Goal: Task Accomplishment & Management: Manage account settings

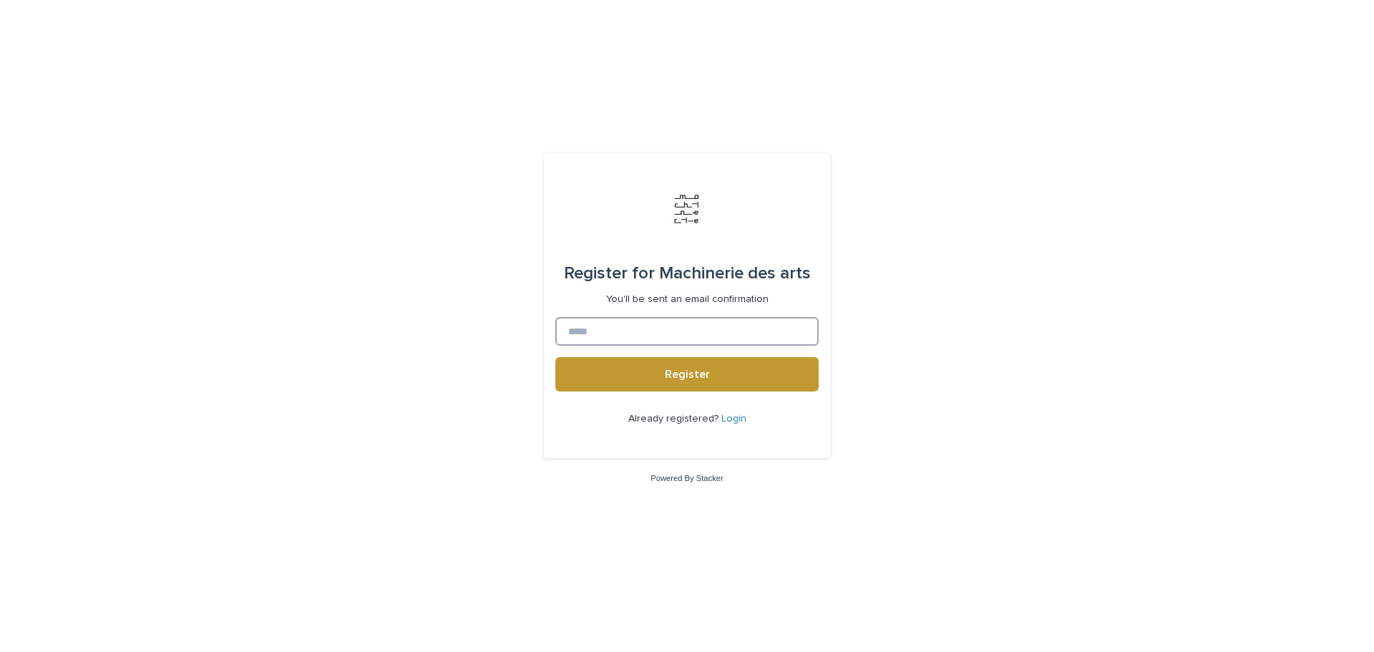
click at [603, 339] on input at bounding box center [687, 331] width 263 height 29
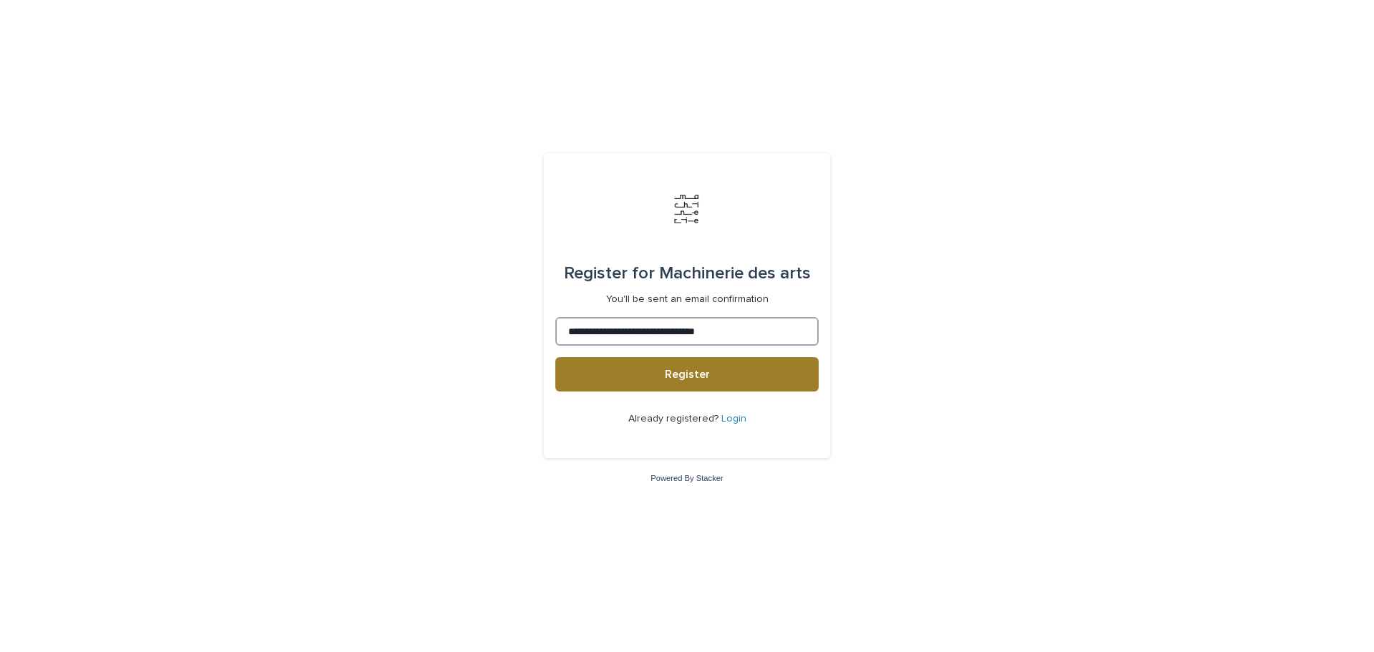
type input "**********"
click at [682, 371] on span "Register" at bounding box center [687, 374] width 45 height 11
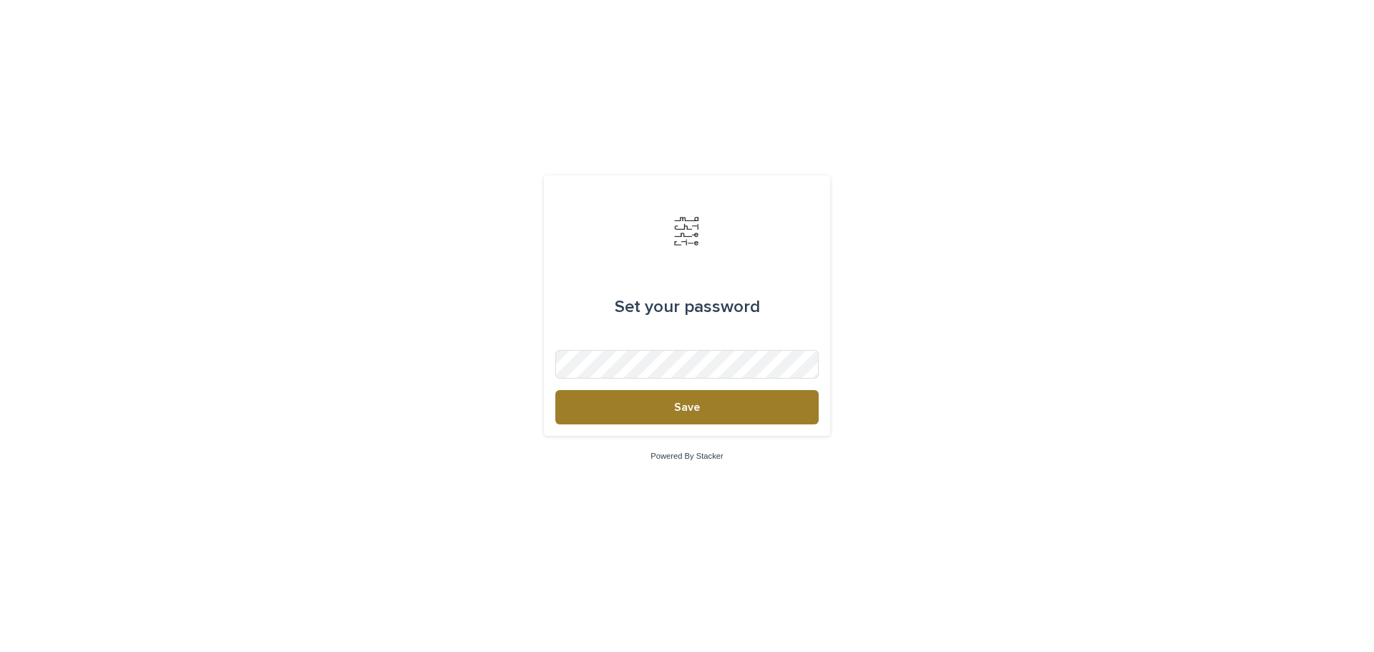
click at [596, 405] on button "Save" at bounding box center [687, 407] width 263 height 34
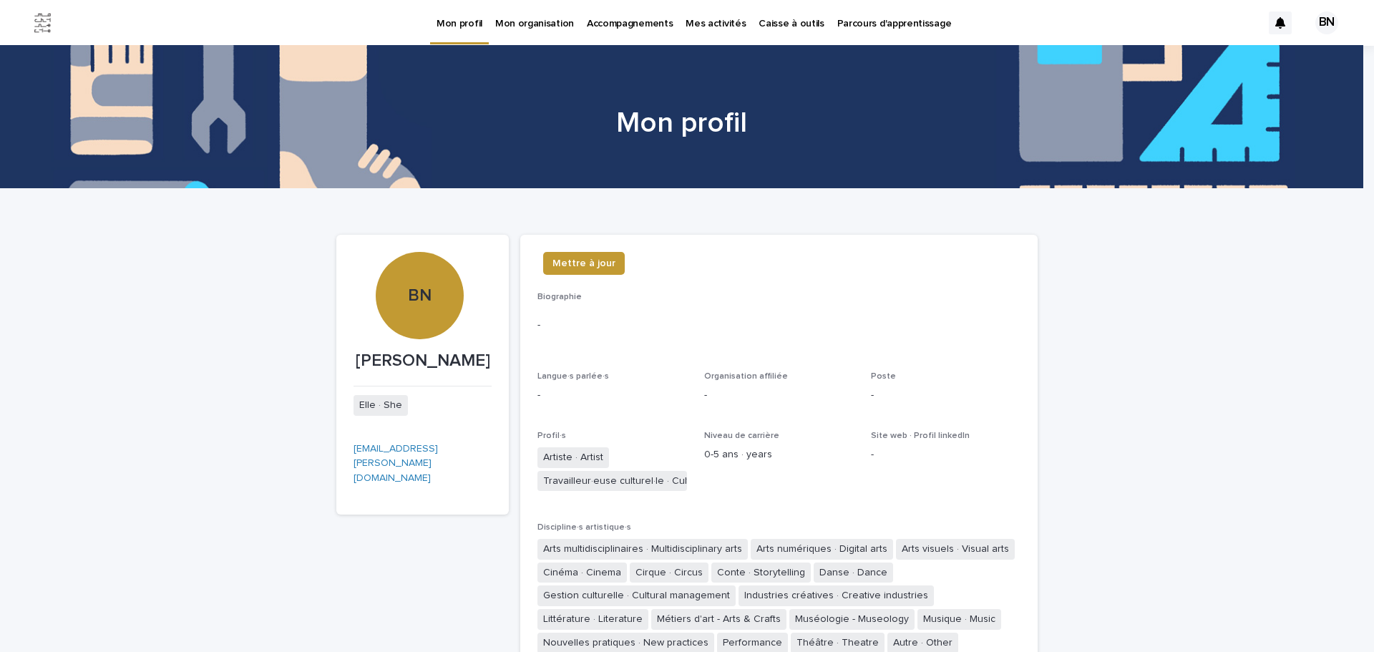
click at [530, 24] on p "Mon organisation" at bounding box center [534, 15] width 79 height 30
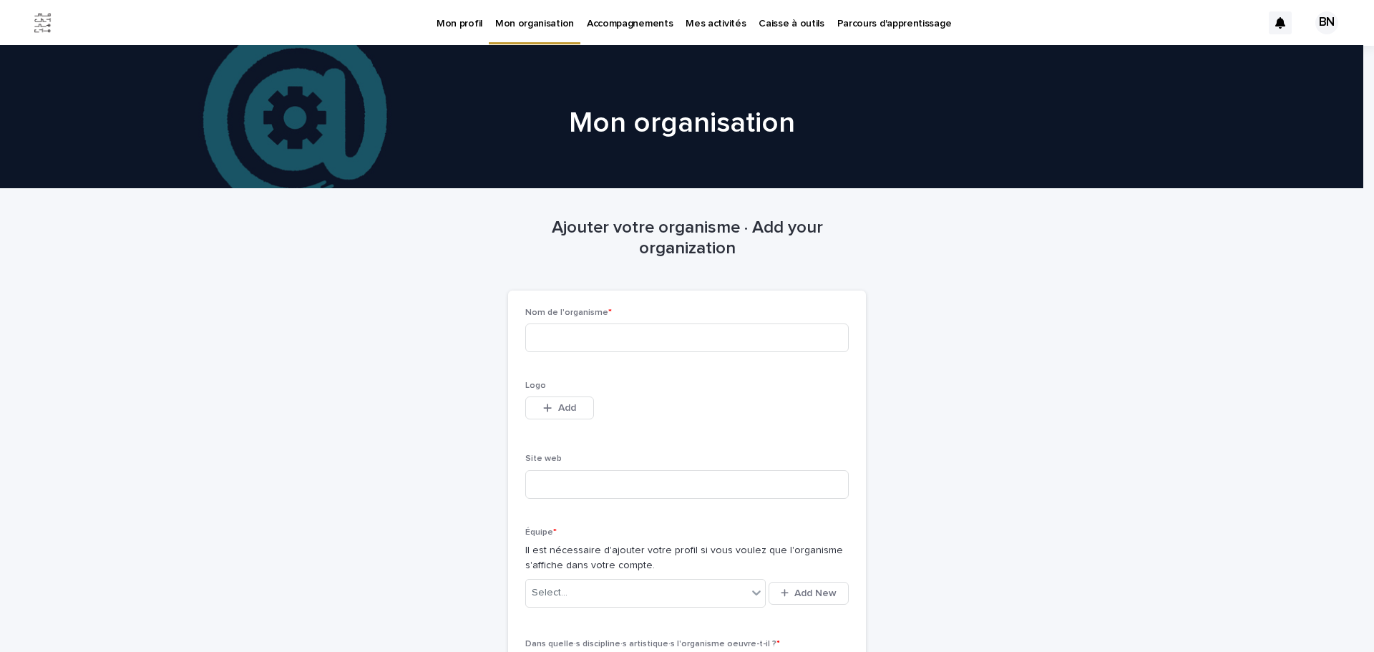
click at [625, 25] on p "Accompagnements" at bounding box center [630, 15] width 86 height 30
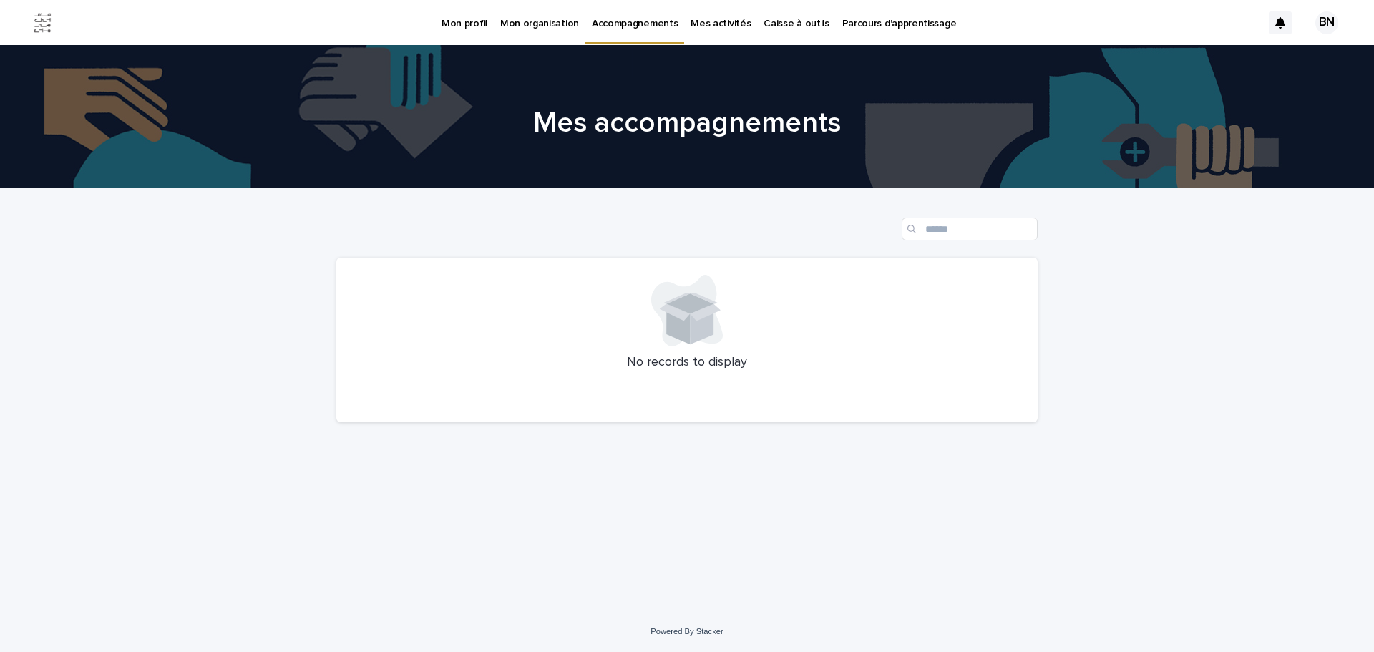
click at [716, 23] on p "Mes activités" at bounding box center [721, 15] width 60 height 30
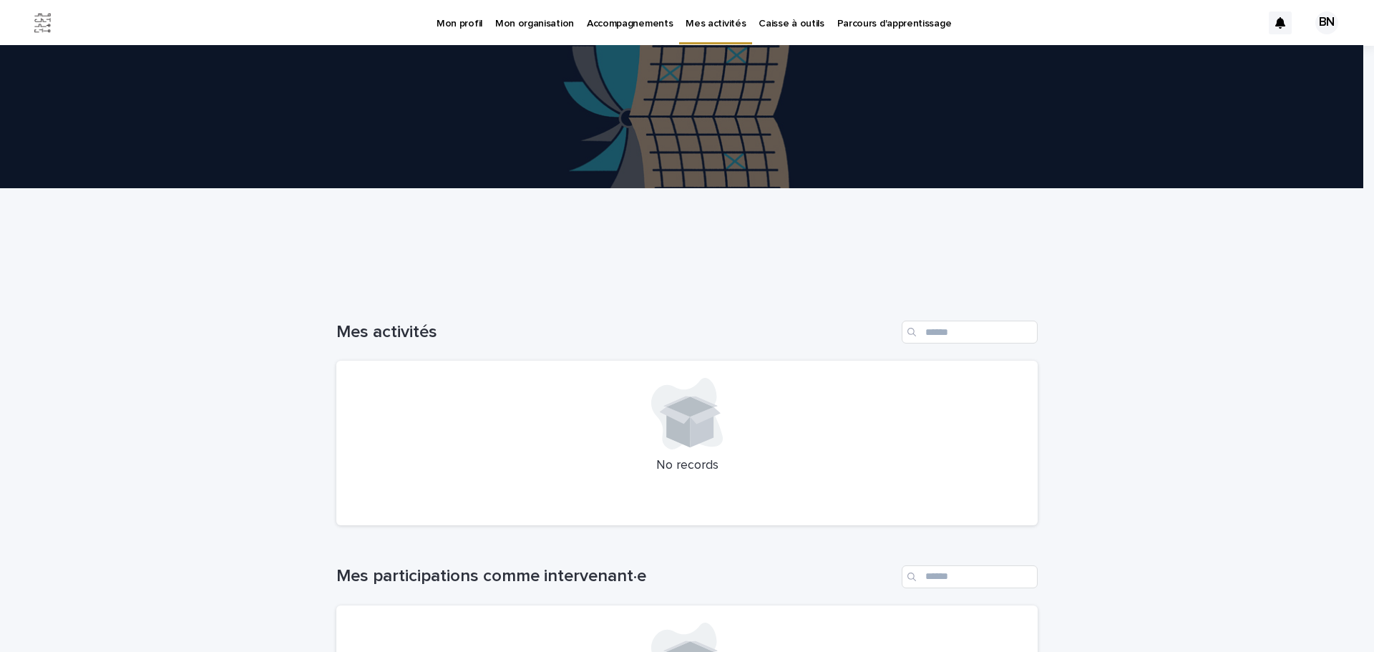
click at [777, 23] on p "Caisse à outils" at bounding box center [791, 15] width 65 height 30
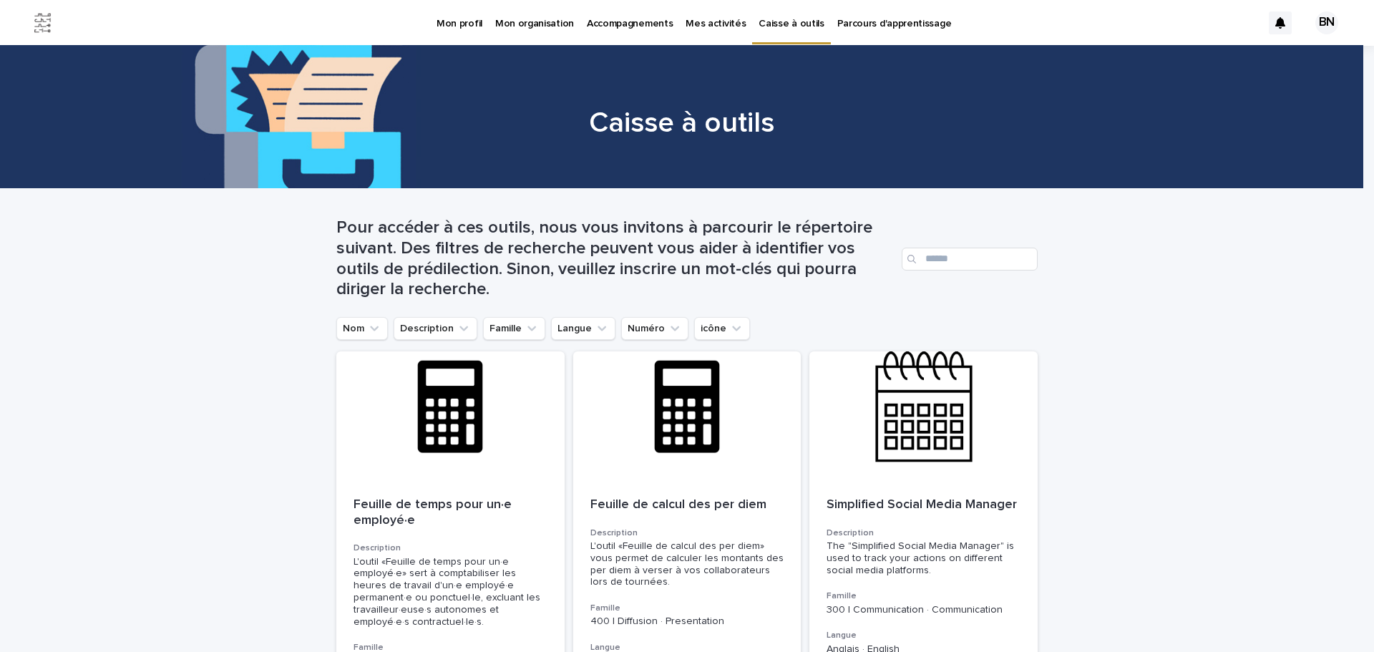
click at [1319, 23] on div "BN" at bounding box center [1327, 22] width 23 height 23
click at [1274, 63] on p "Log Out" at bounding box center [1314, 61] width 90 height 24
